Goal: Information Seeking & Learning: Learn about a topic

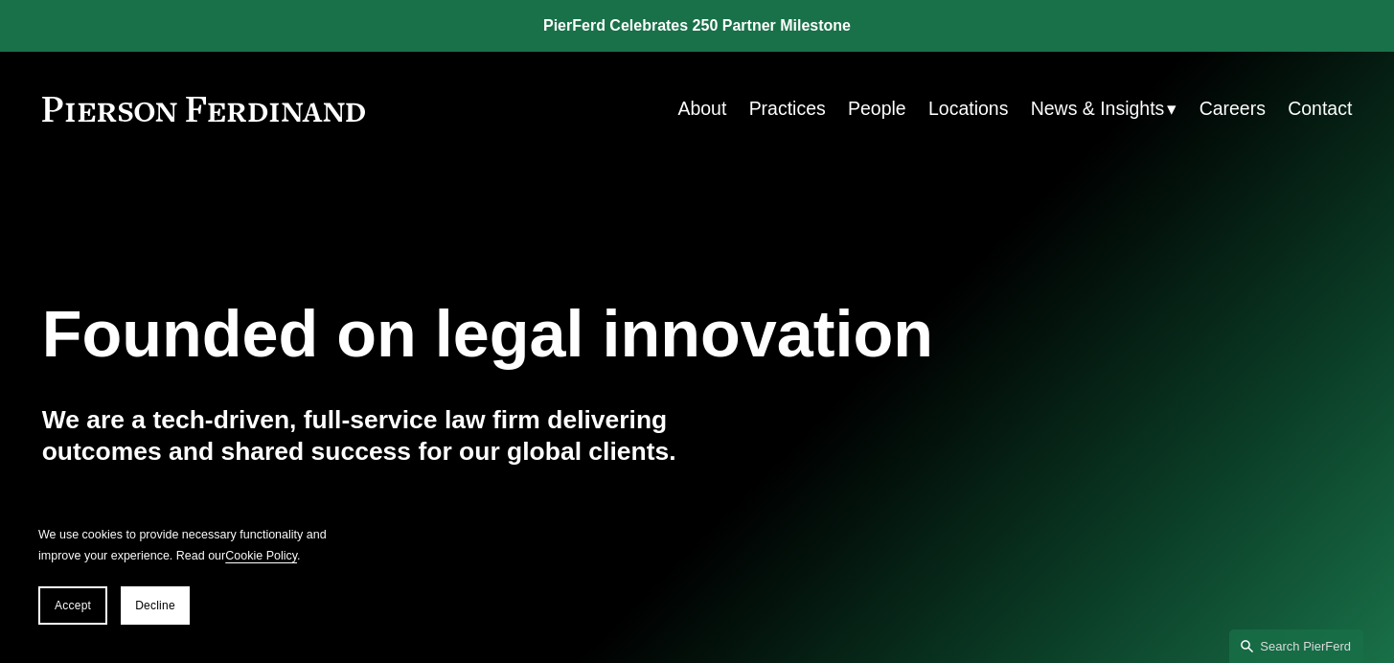
click at [772, 107] on link "Practices" at bounding box center [787, 108] width 77 height 37
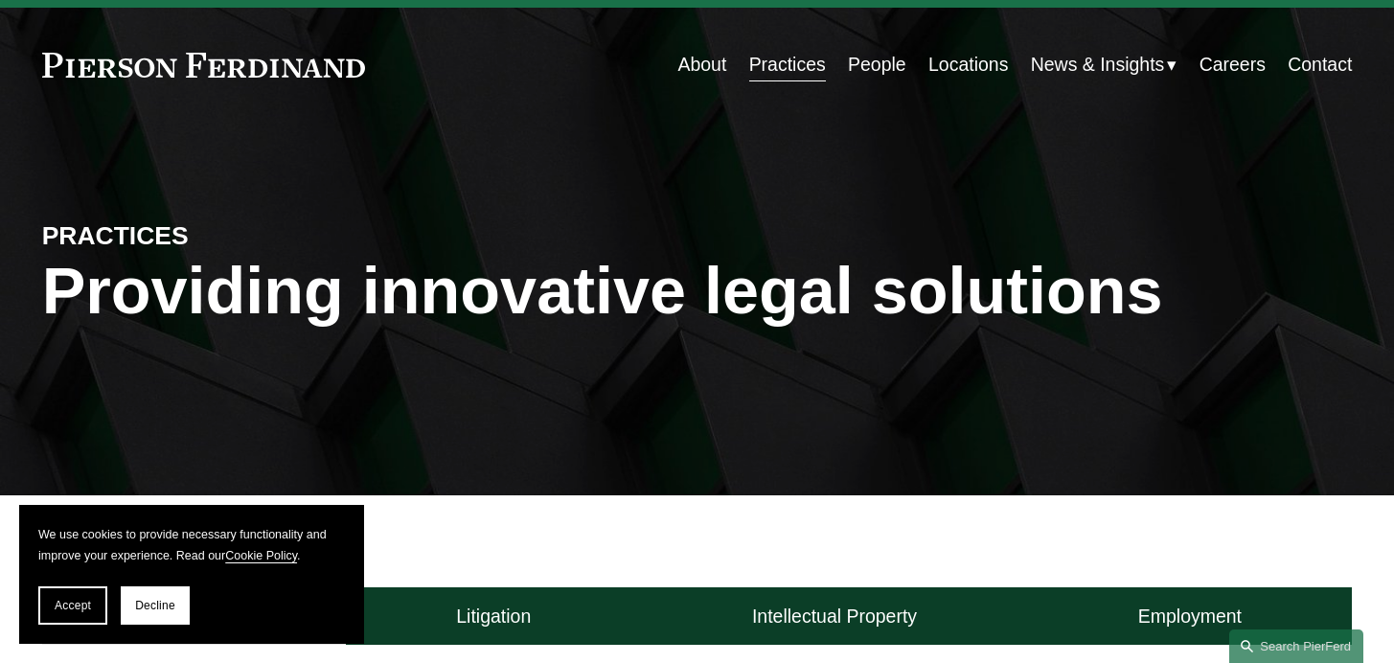
scroll to position [58, 0]
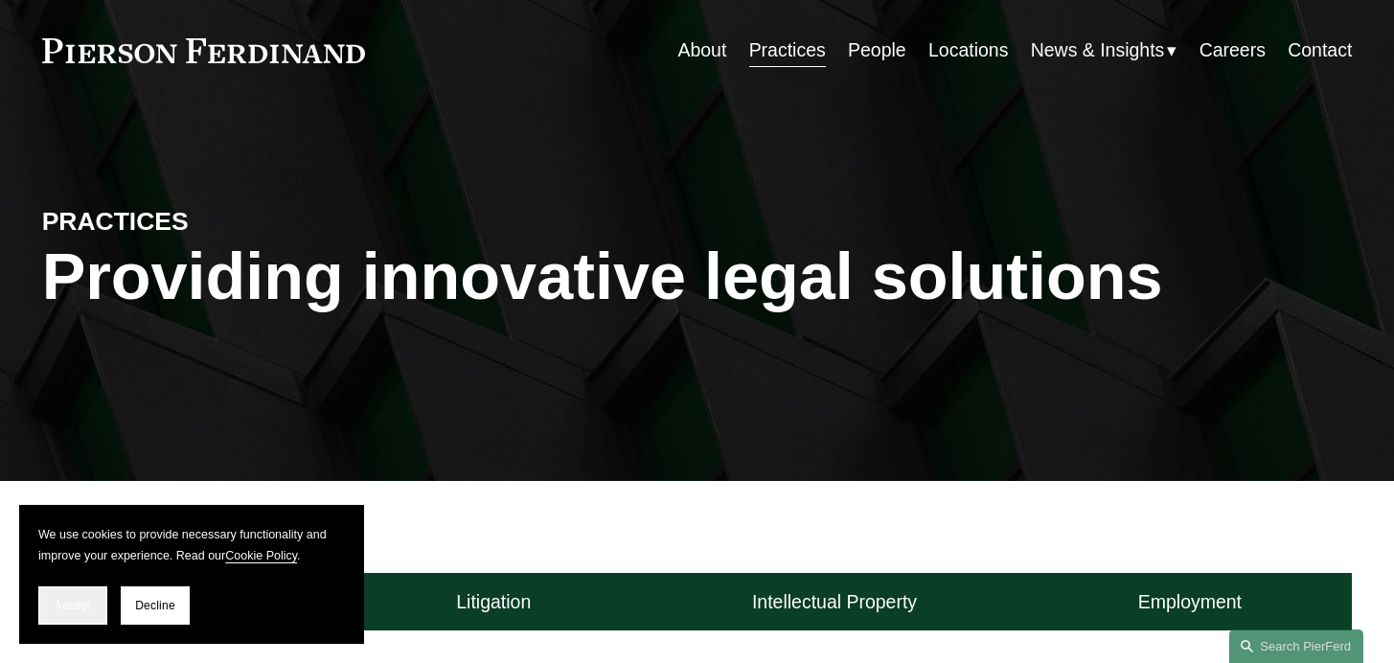
click at [55, 606] on span "Accept" at bounding box center [73, 605] width 36 height 13
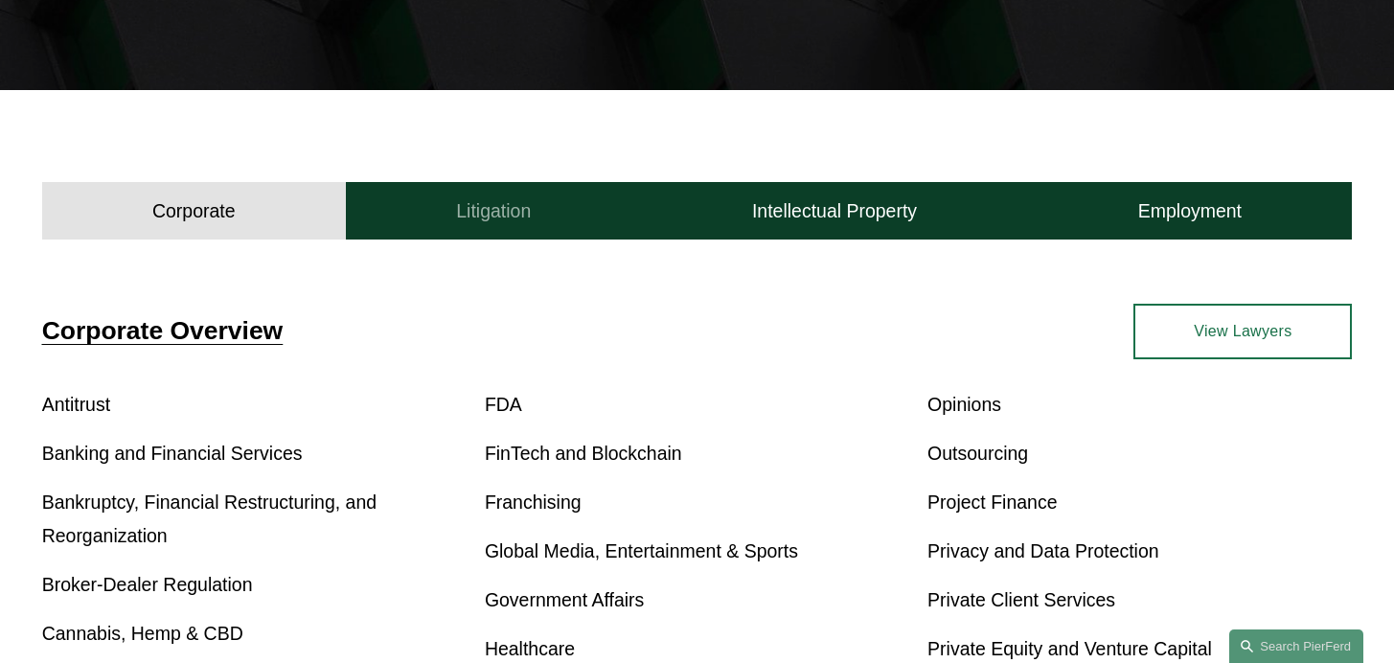
scroll to position [458, 0]
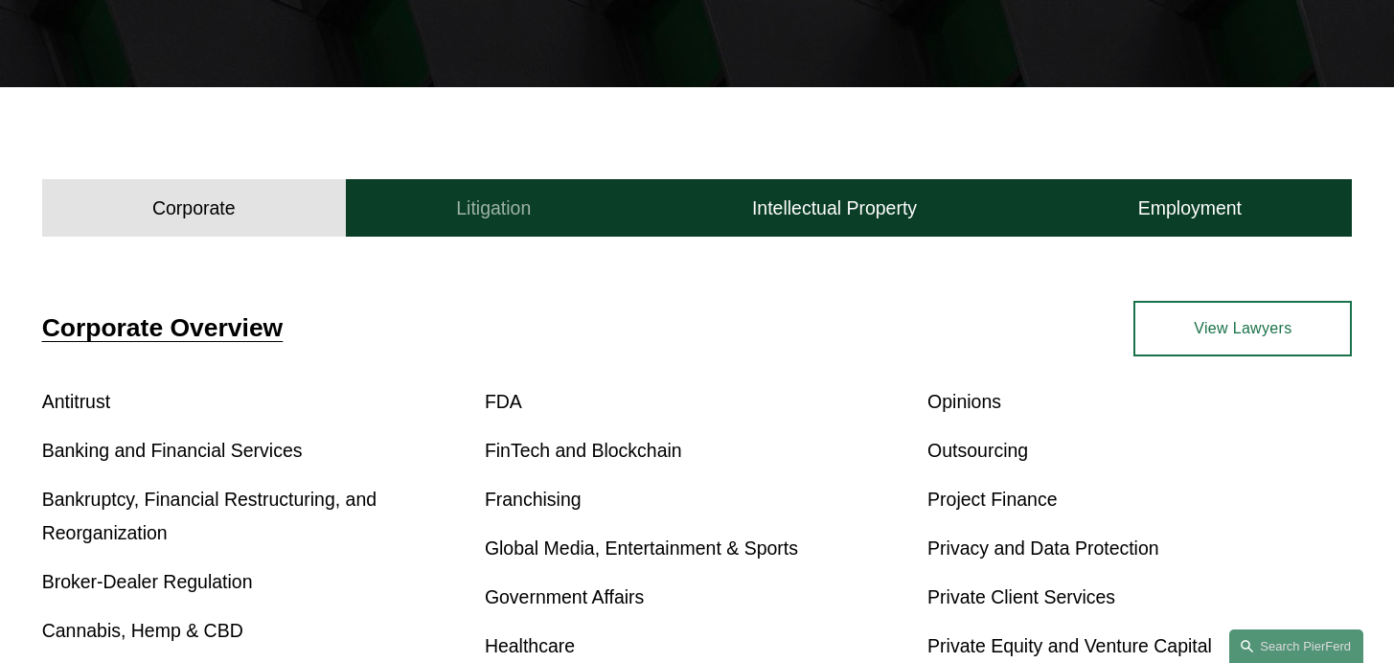
click at [501, 208] on h4 "Litigation" at bounding box center [493, 208] width 75 height 24
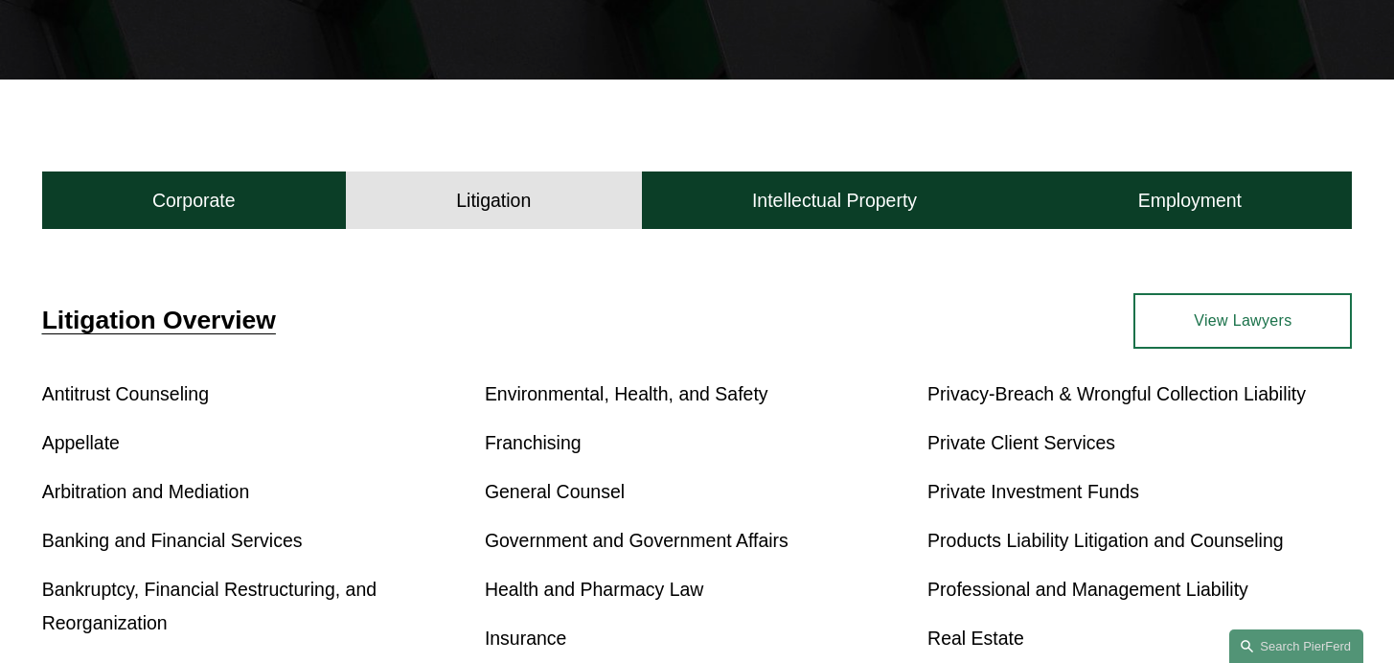
scroll to position [269, 0]
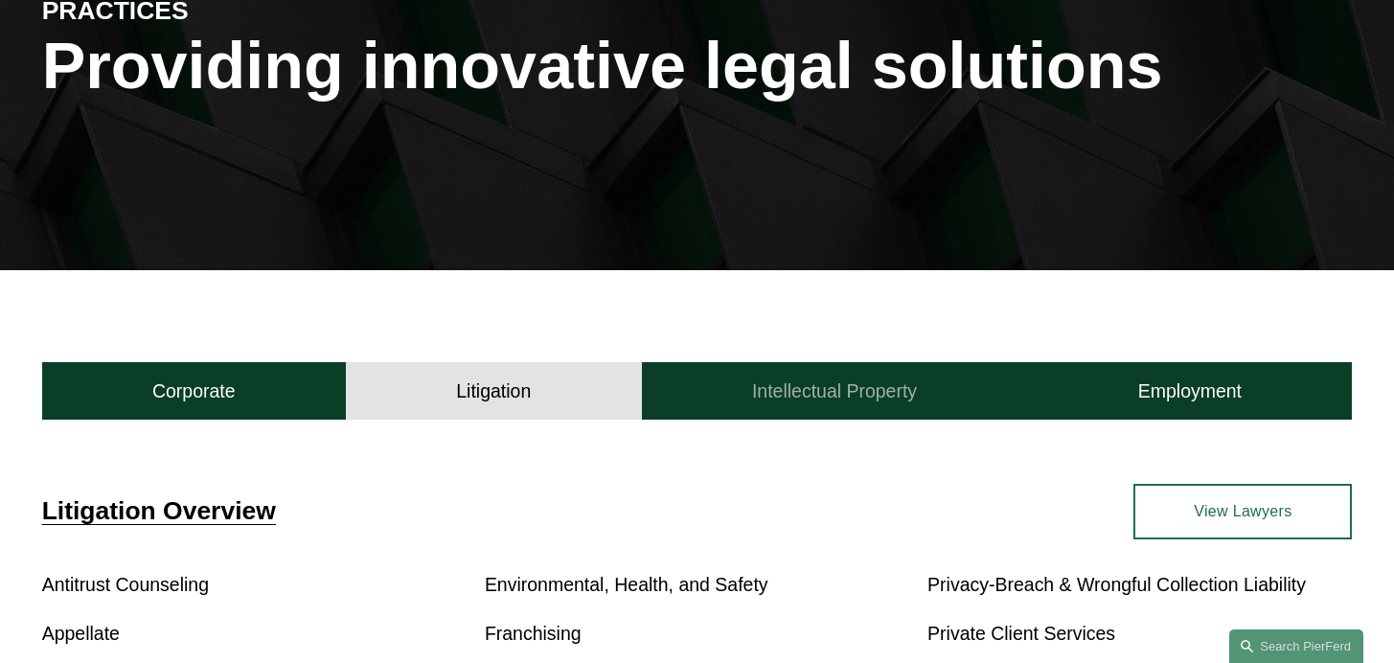
click at [864, 380] on h4 "Intellectual Property" at bounding box center [834, 391] width 165 height 24
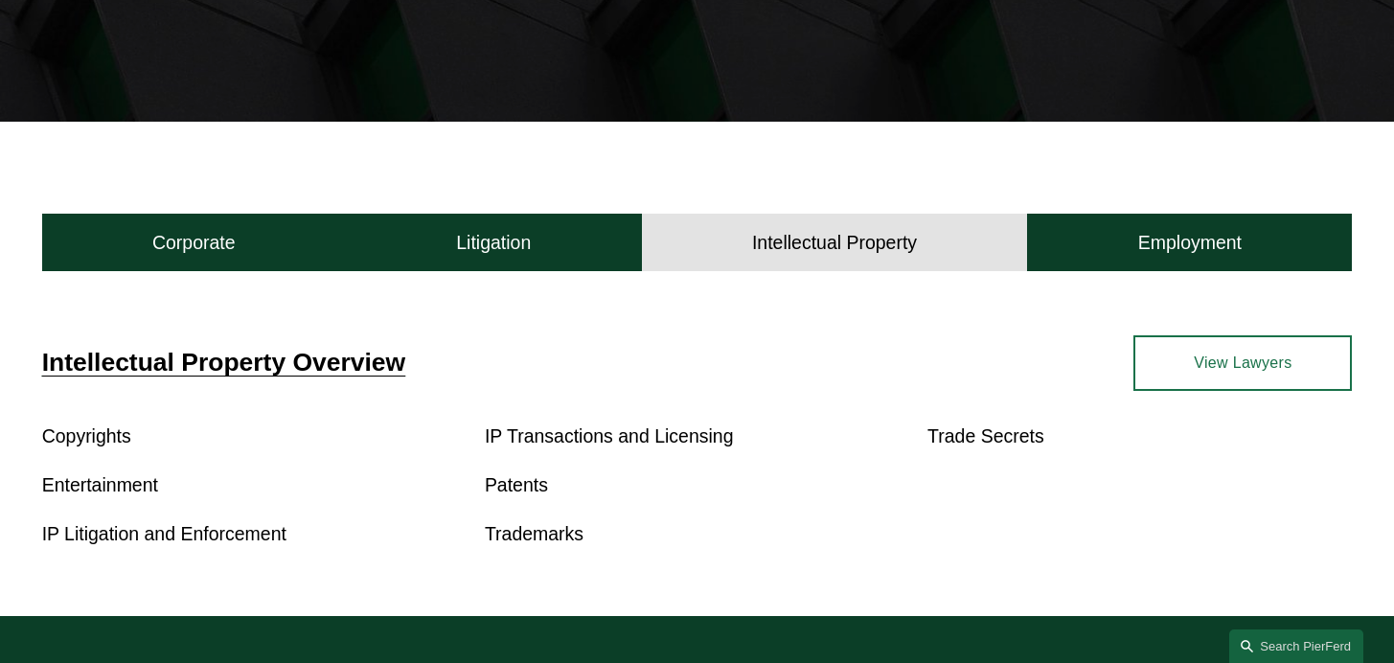
scroll to position [438, 0]
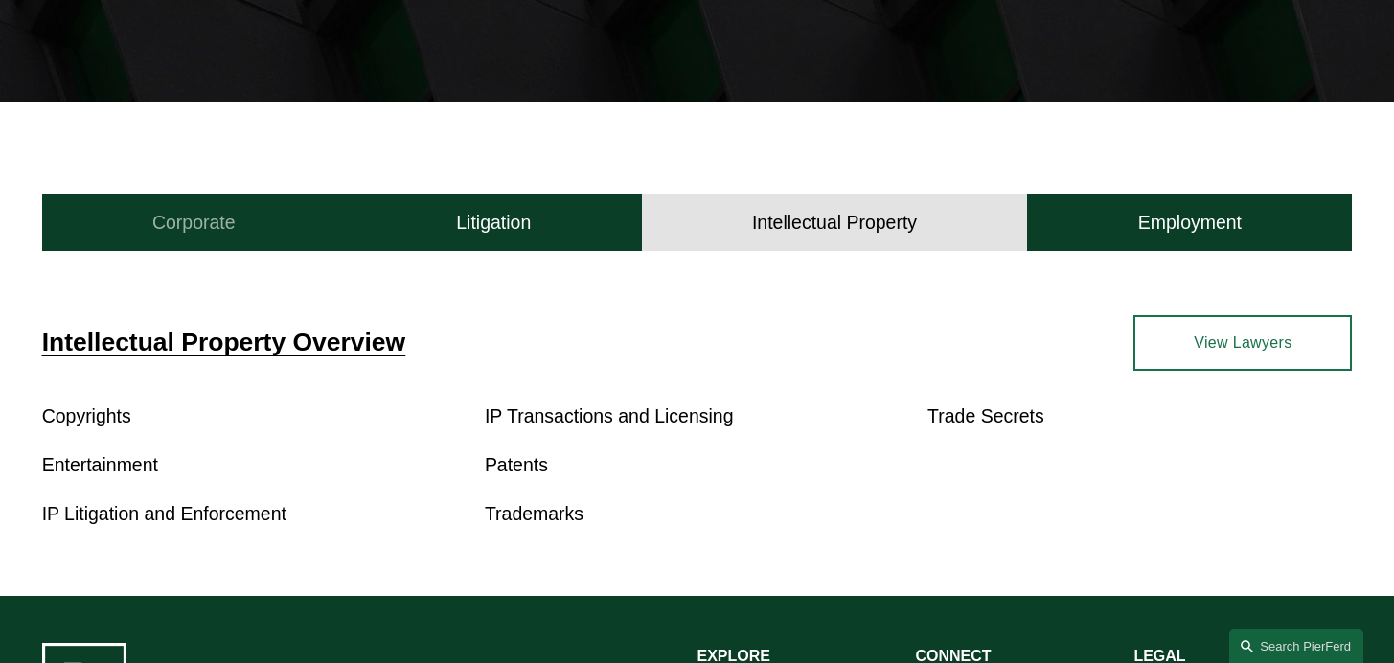
click at [218, 220] on h4 "Corporate" at bounding box center [193, 223] width 83 height 24
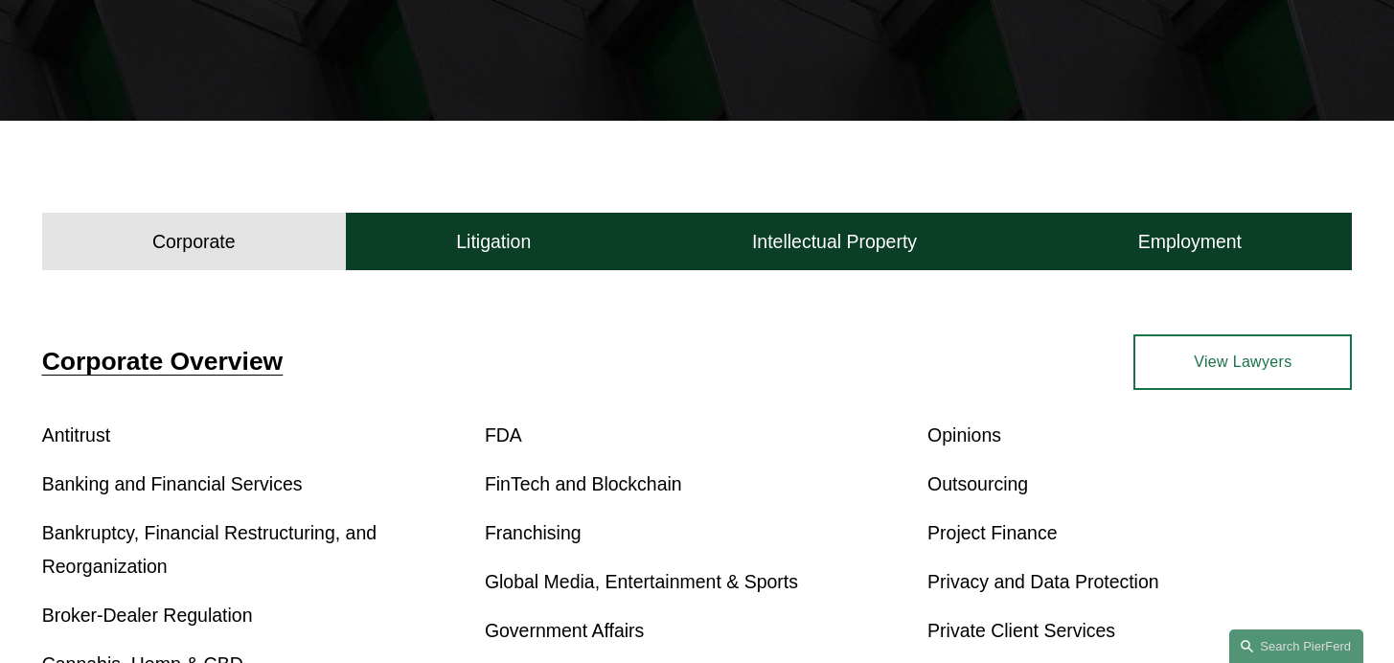
scroll to position [0, 0]
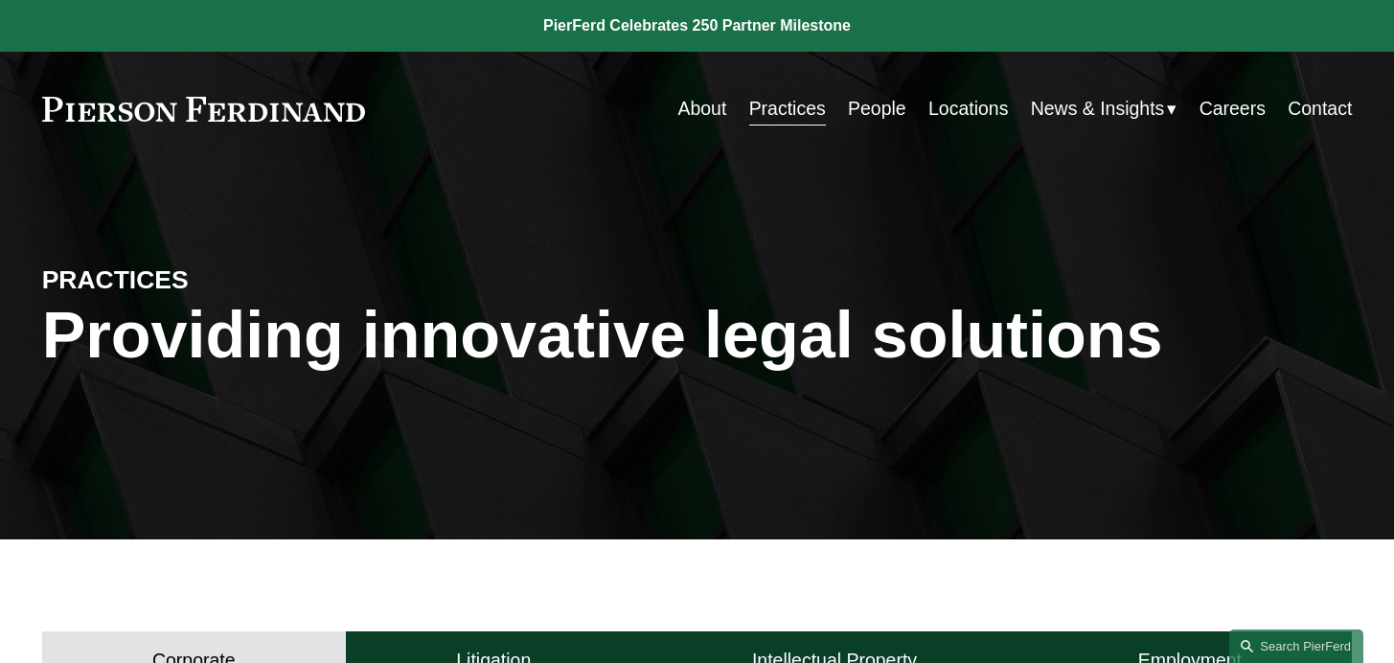
click at [698, 104] on link "About" at bounding box center [701, 108] width 49 height 37
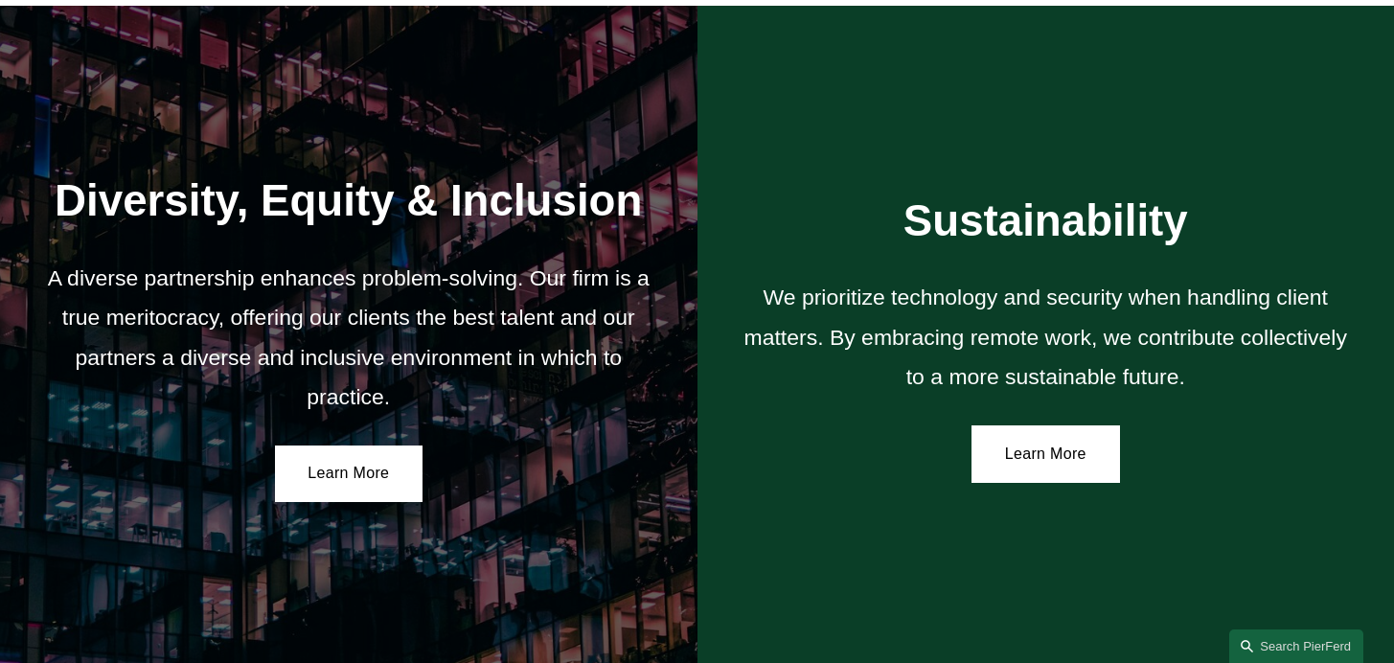
scroll to position [3132, 0]
